Goal: Task Accomplishment & Management: Check status

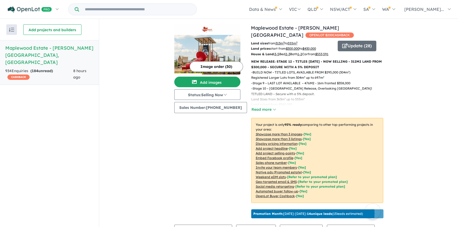
scroll to position [136, 0]
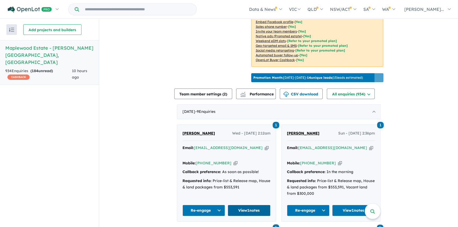
click at [247, 208] on link "View 1 notes" at bounding box center [249, 210] width 43 height 11
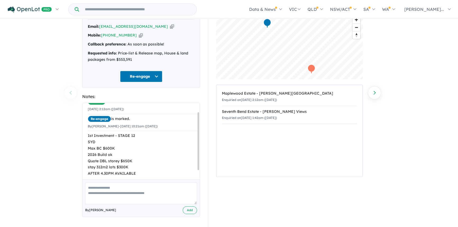
scroll to position [19, 0]
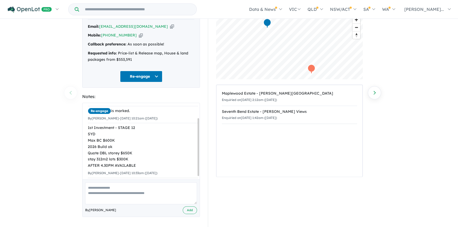
drag, startPoint x: 198, startPoint y: 129, endPoint x: 199, endPoint y: 144, distance: 14.6
click at [199, 144] on div at bounding box center [199, 147] width 2 height 58
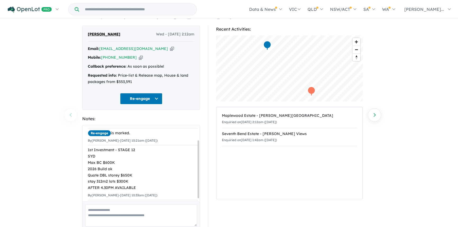
scroll to position [0, 0]
